Goal: Find specific page/section: Find specific page/section

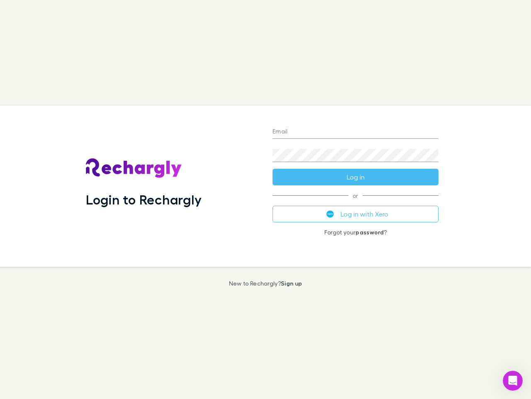
click at [266, 199] on div "Login to Rechargly" at bounding box center [172, 185] width 187 height 161
click at [356, 132] on input "Email" at bounding box center [356, 131] width 166 height 13
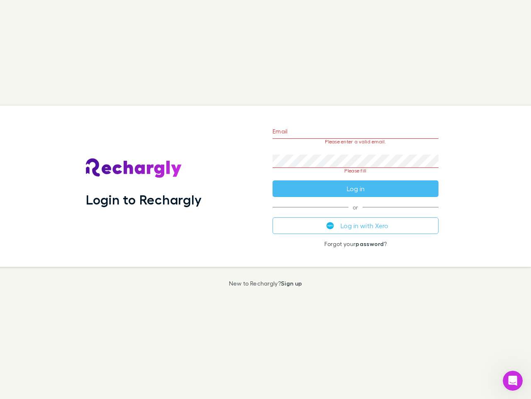
click at [356, 177] on form "Email Please enter a valid email. Password Please fill Log in" at bounding box center [356, 158] width 166 height 78
click at [356, 214] on div "Email Please enter a valid email. Password Please fill Log in or Log in with Xe…" at bounding box center [355, 185] width 179 height 161
